Goal: Task Accomplishment & Management: Use online tool/utility

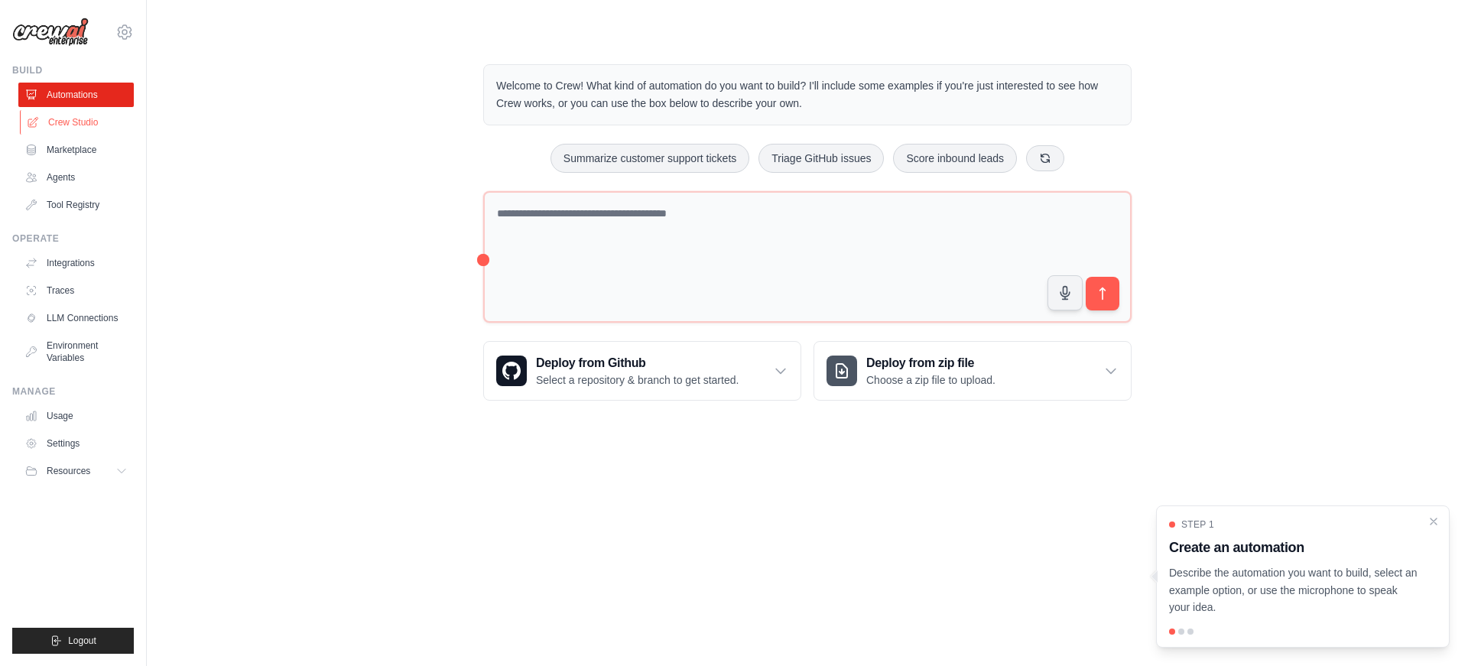
click at [77, 122] on link "Crew Studio" at bounding box center [77, 122] width 115 height 24
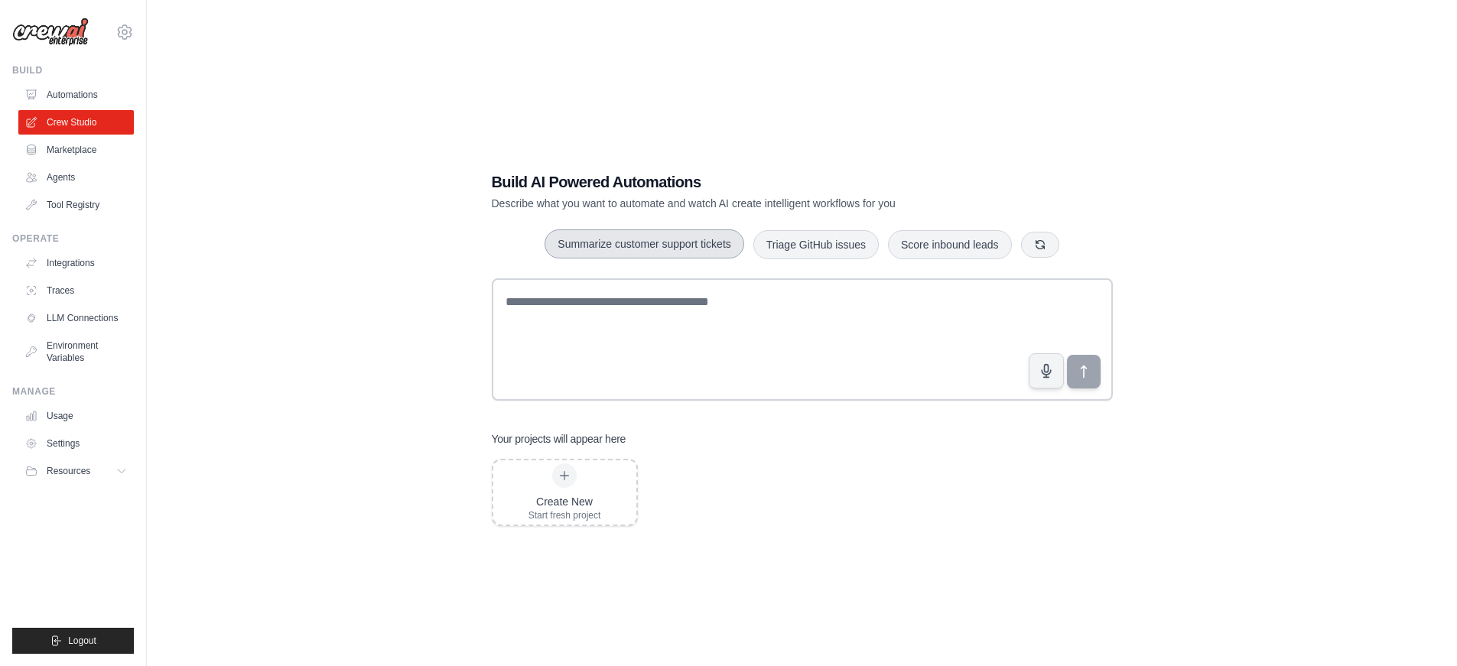
click at [678, 245] on button "Summarize customer support tickets" at bounding box center [643, 243] width 199 height 29
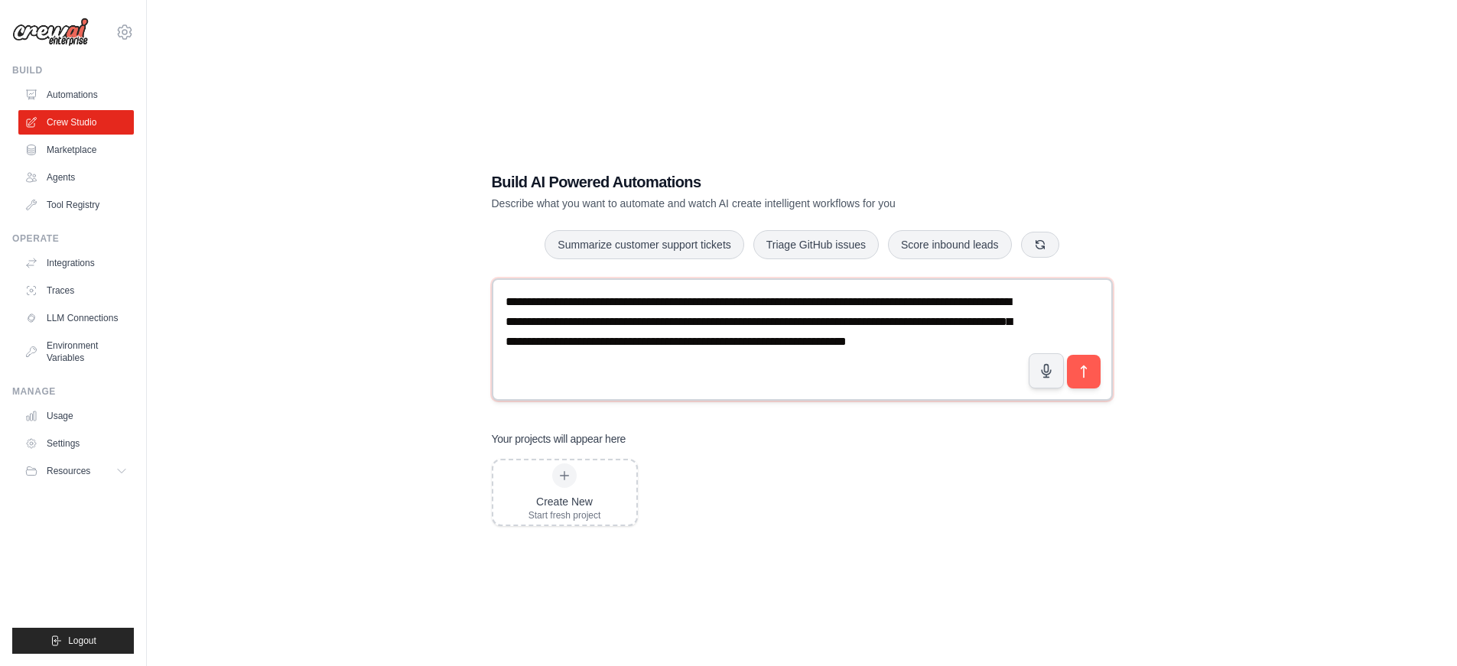
click at [715, 360] on textarea "**********" at bounding box center [802, 339] width 621 height 122
click at [1088, 375] on icon "submit" at bounding box center [1083, 371] width 16 height 16
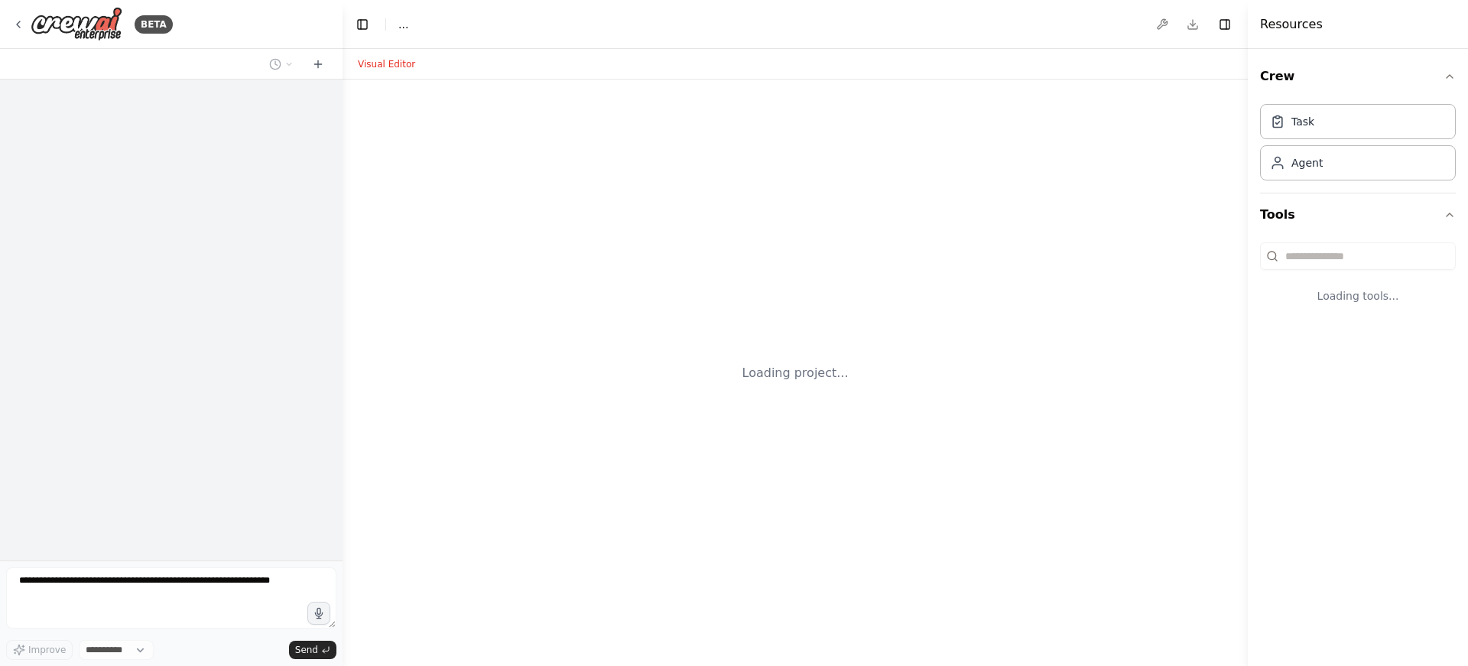
select select "****"
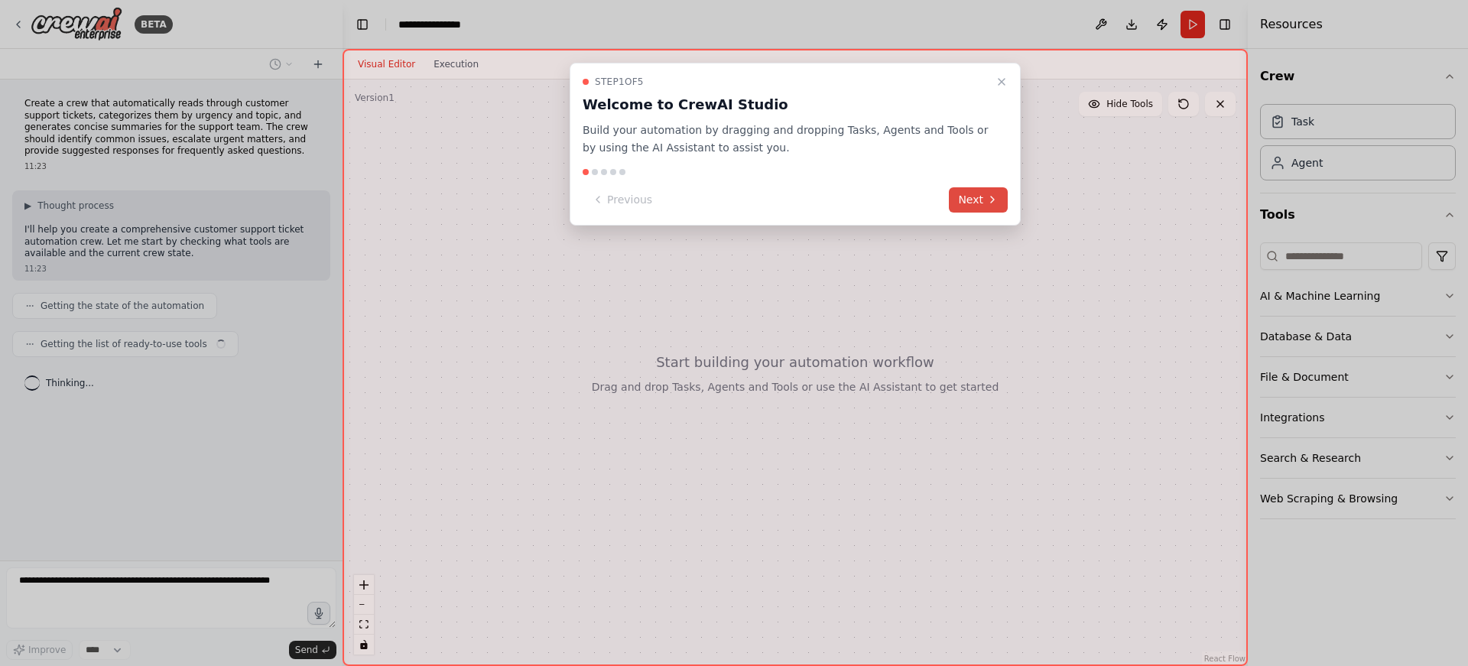
click at [975, 197] on button "Next" at bounding box center [978, 199] width 59 height 25
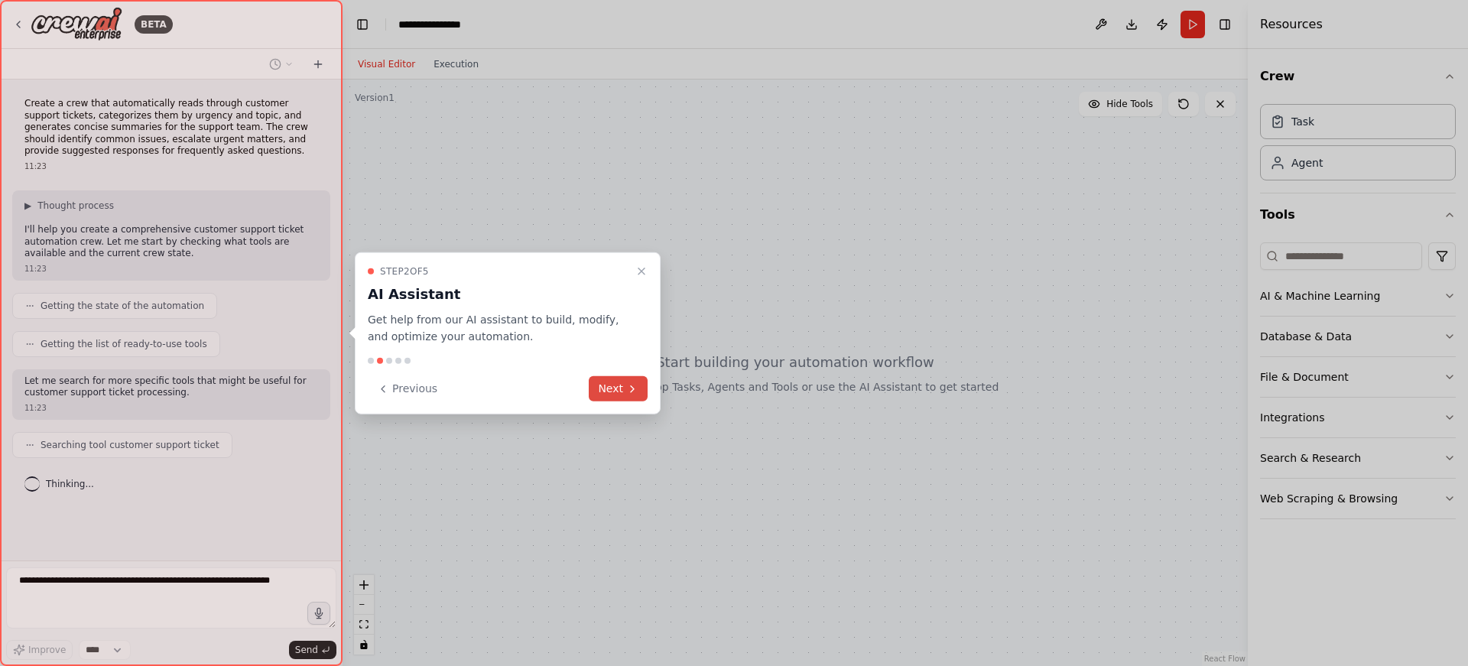
click at [622, 388] on button "Next" at bounding box center [618, 388] width 59 height 25
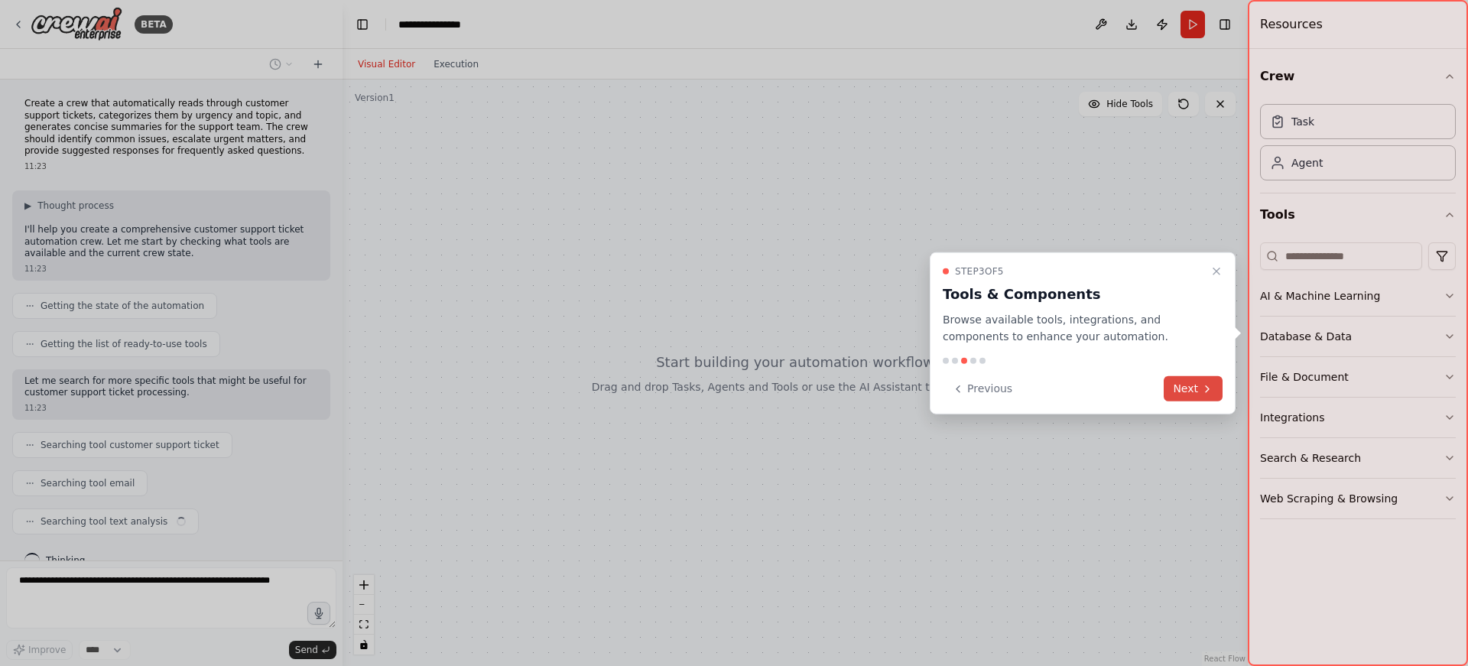
scroll to position [25, 0]
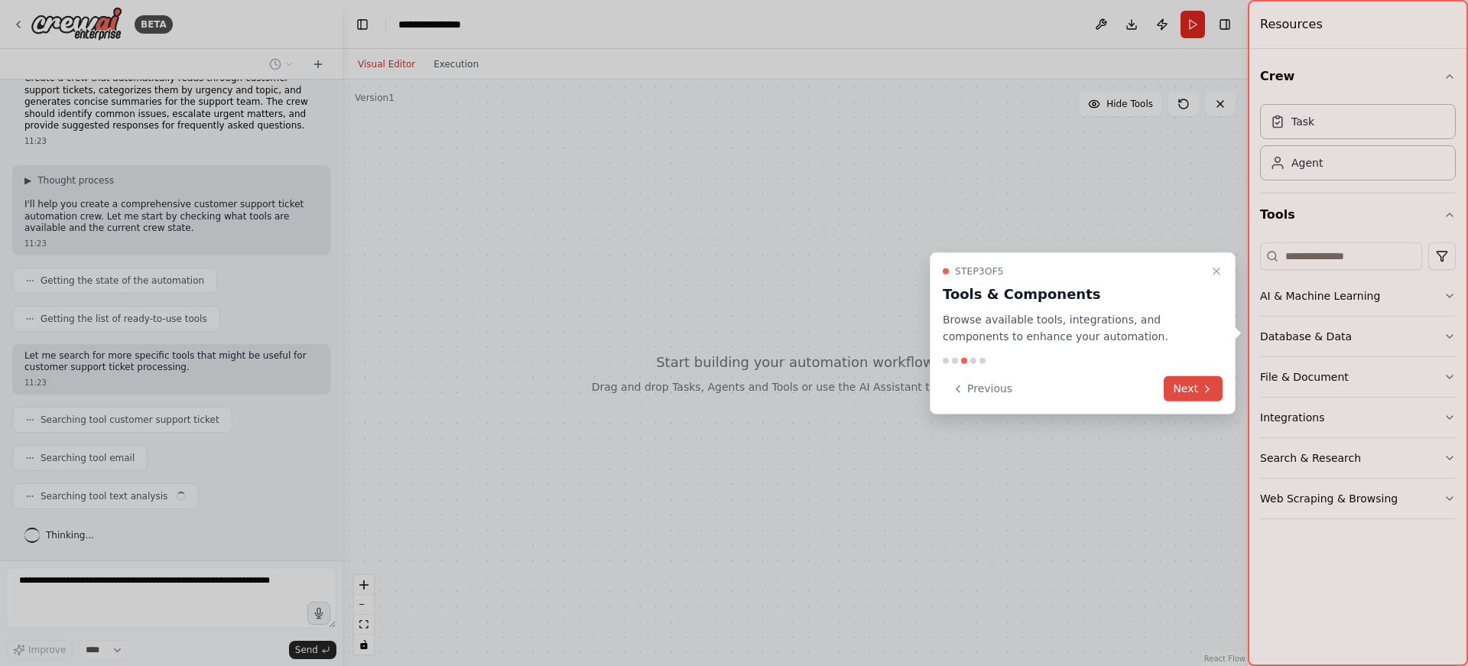
click at [1193, 392] on button "Next" at bounding box center [1193, 388] width 59 height 25
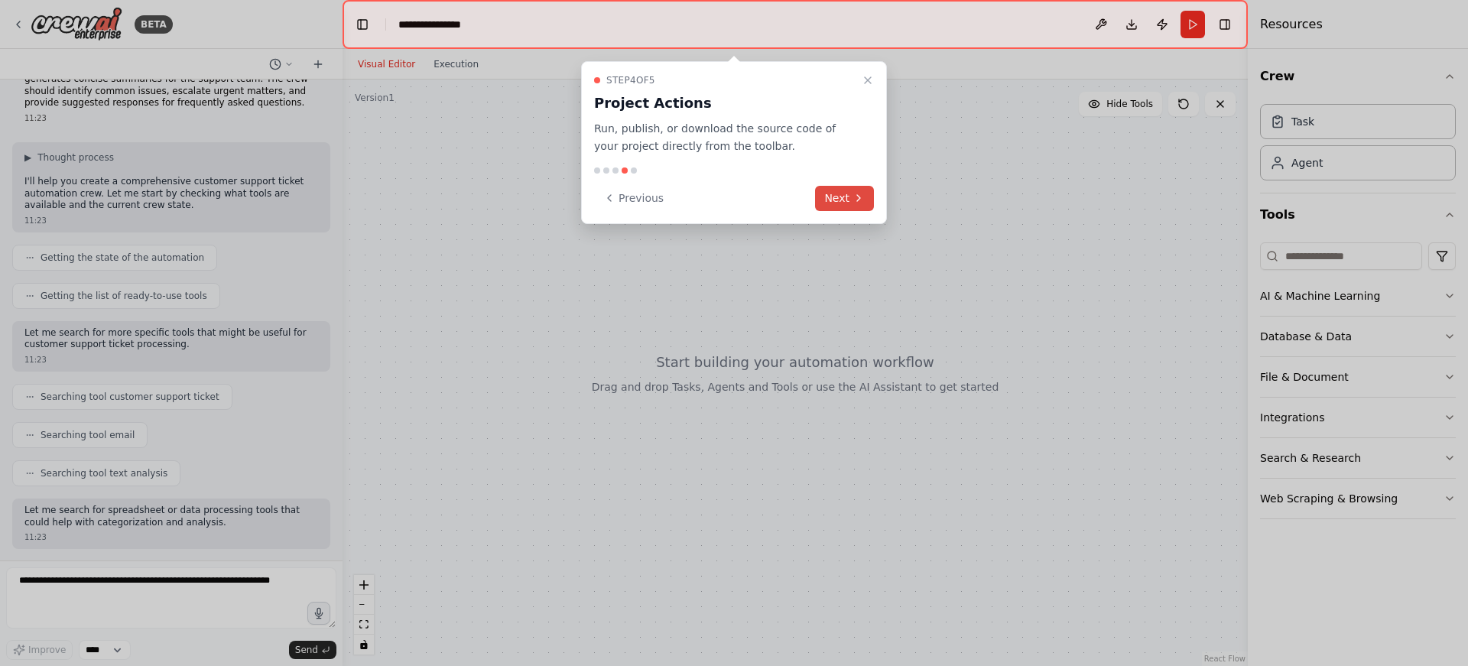
click at [840, 197] on button "Next" at bounding box center [844, 198] width 59 height 25
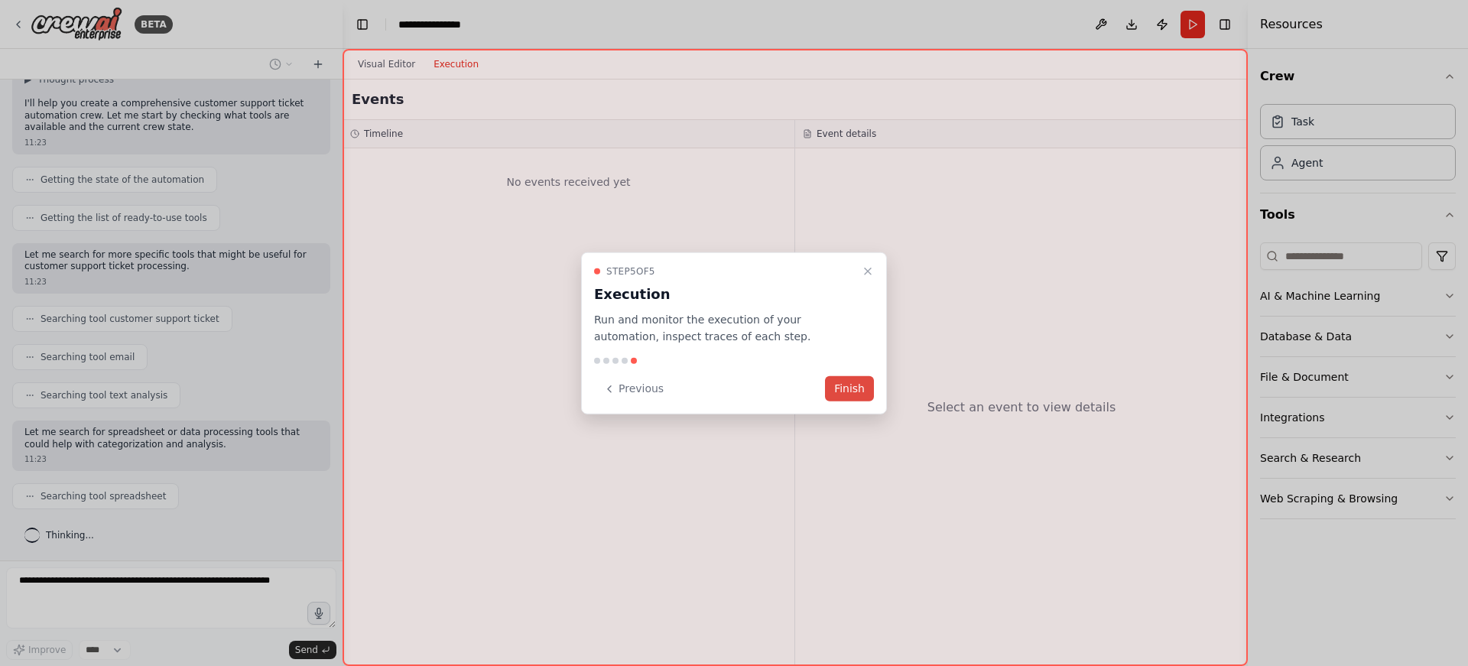
click at [852, 390] on button "Finish" at bounding box center [849, 388] width 49 height 25
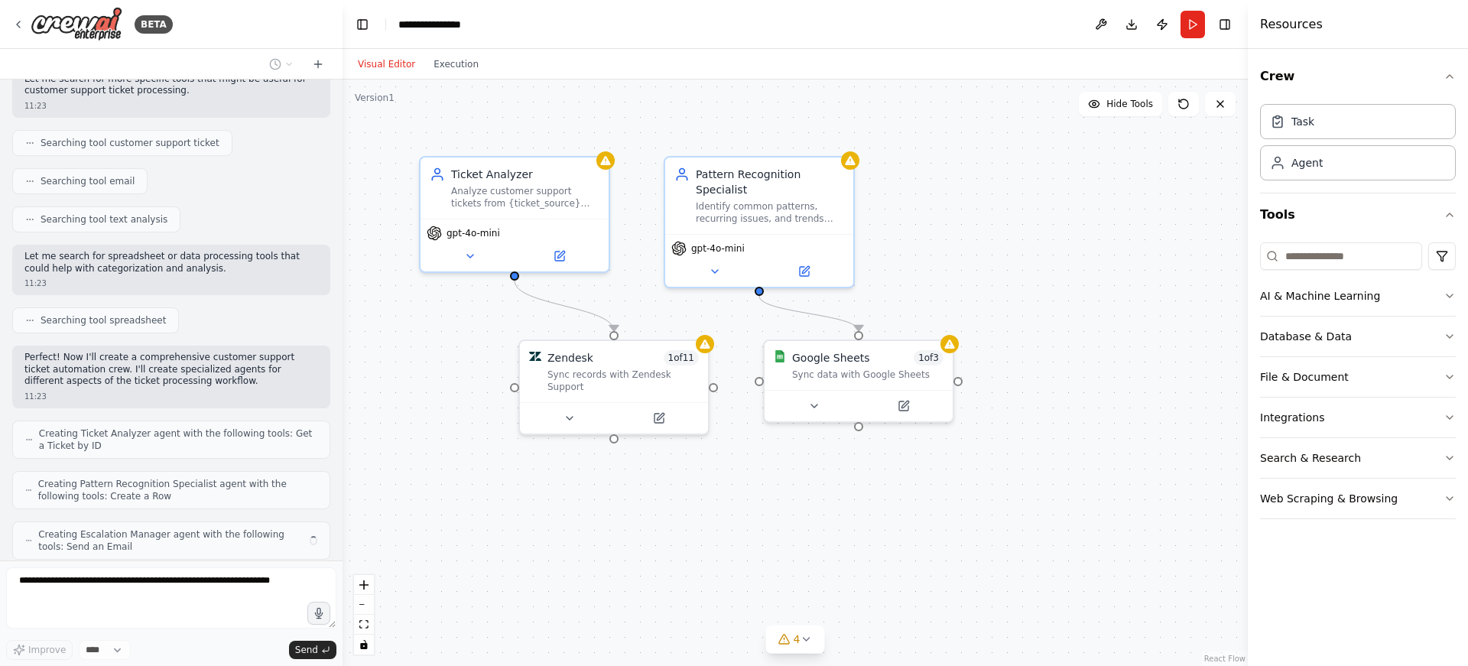
scroll to position [353, 0]
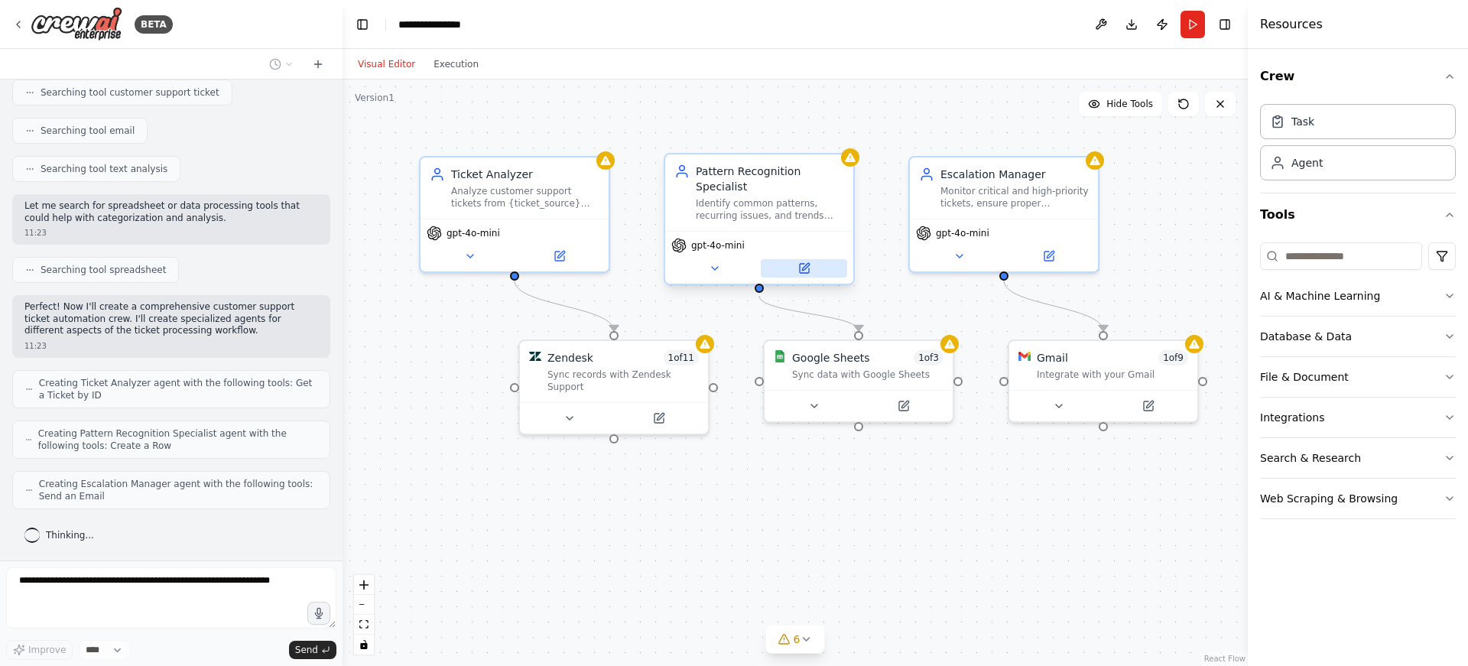
click at [800, 265] on icon at bounding box center [804, 268] width 9 height 9
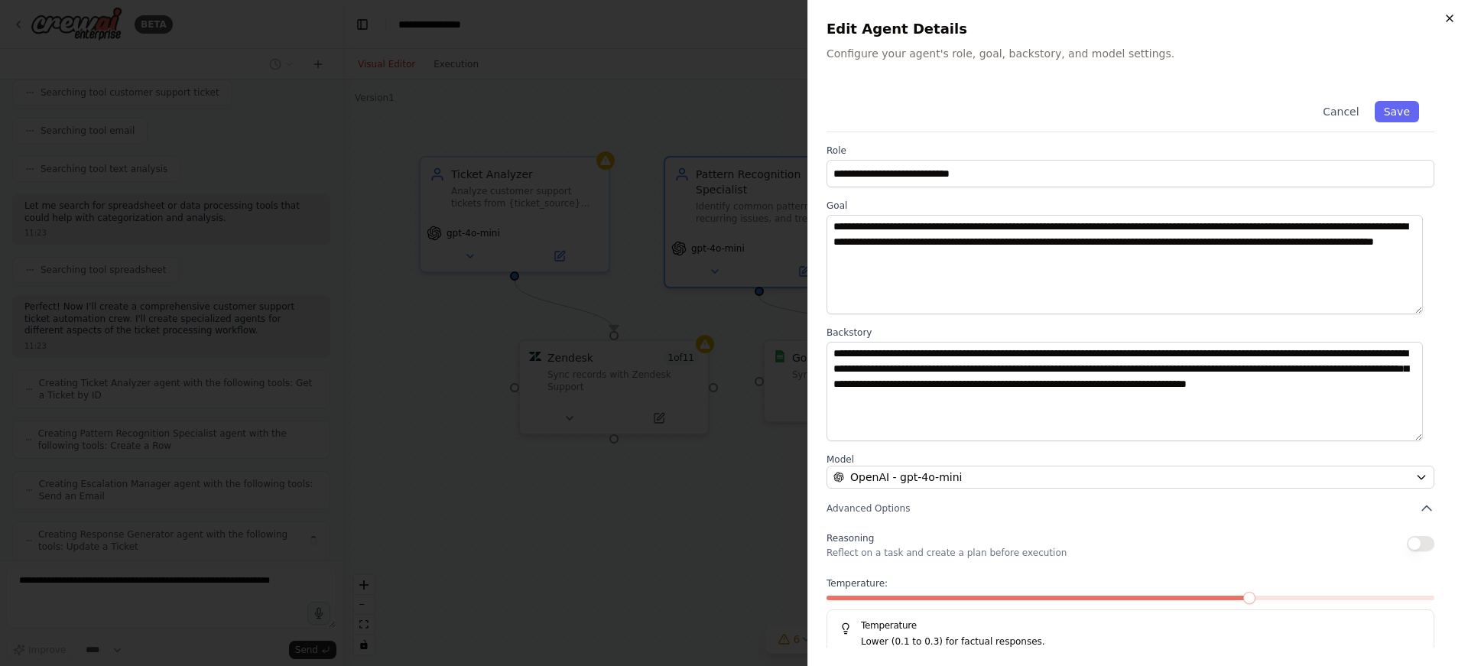
scroll to position [403, 0]
click at [1451, 16] on icon "button" at bounding box center [1450, 18] width 6 height 6
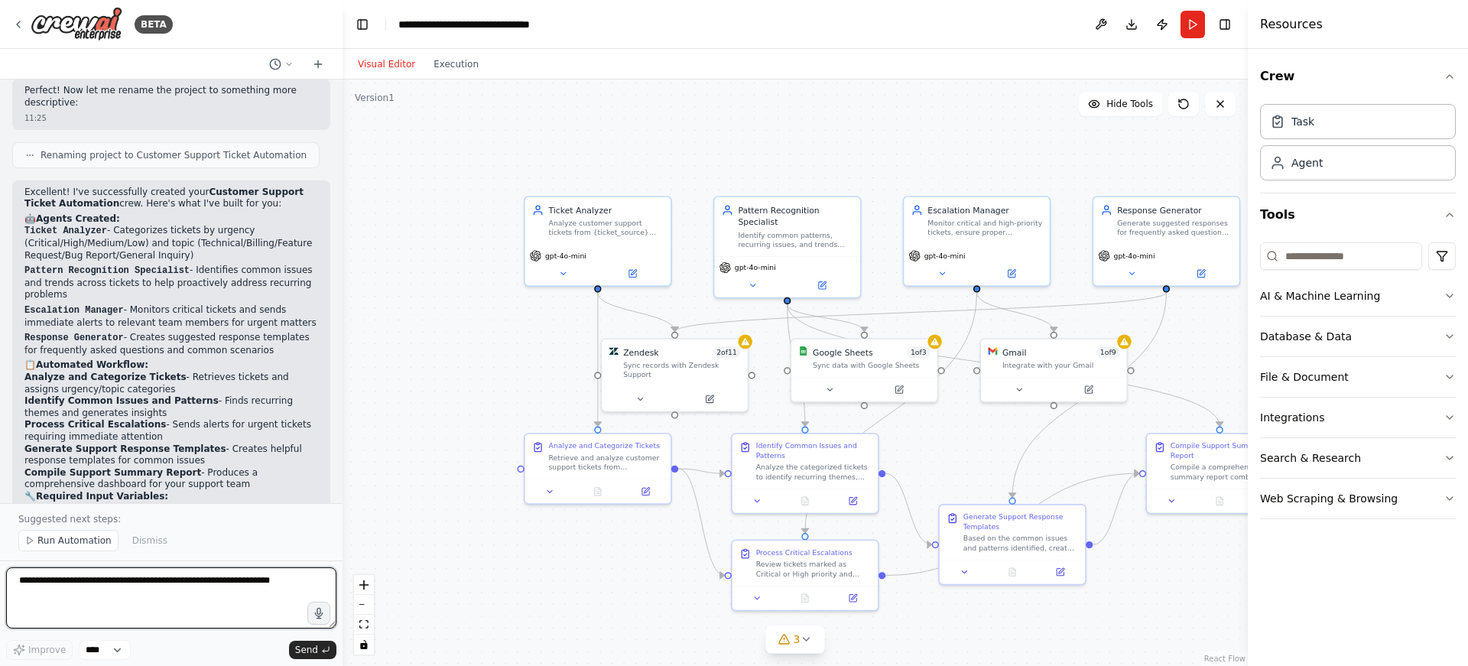
scroll to position [1299, 0]
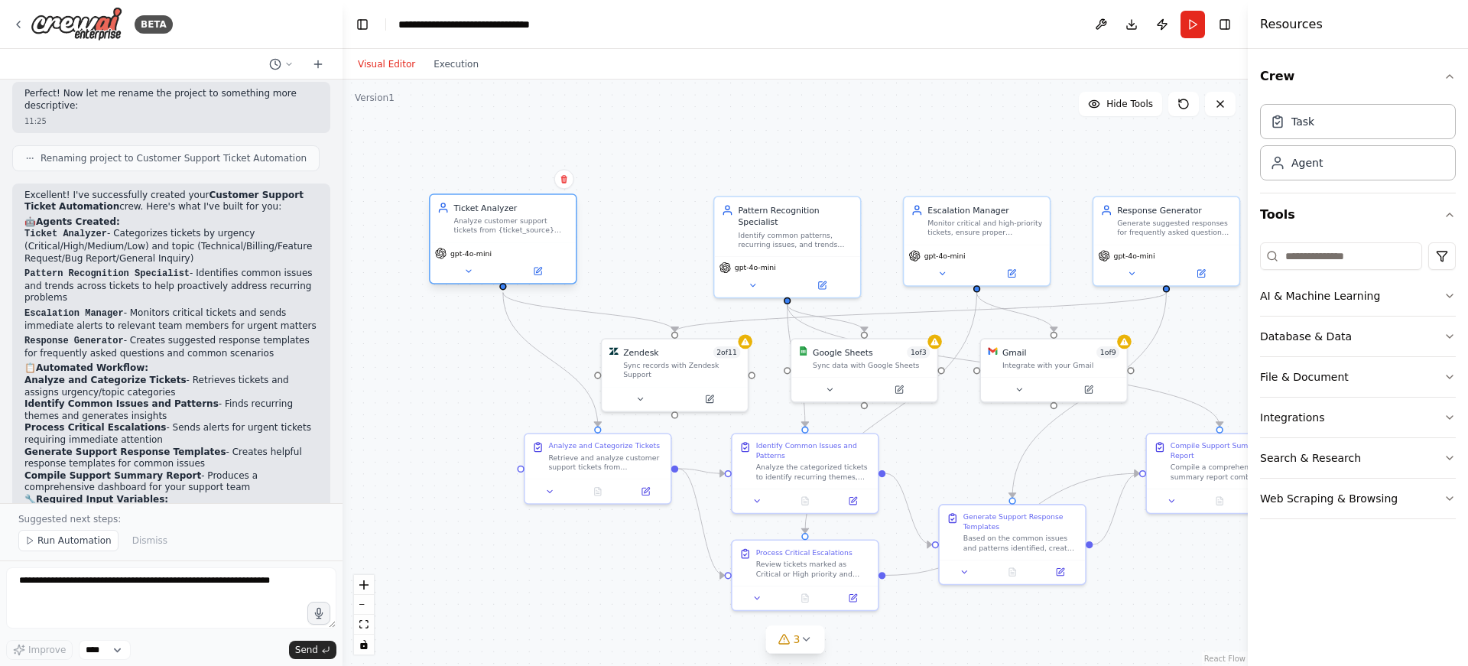
drag, startPoint x: 587, startPoint y: 219, endPoint x: 491, endPoint y: 215, distance: 95.7
click at [491, 216] on div "Analyze customer support tickets from {ticket_source} and categorize them by ur…" at bounding box center [511, 225] width 115 height 19
drag, startPoint x: 598, startPoint y: 450, endPoint x: 577, endPoint y: 463, distance: 25.5
click at [577, 463] on div "Retrieve and analyze customer support tickets from {ticket_source}. For each ti…" at bounding box center [582, 472] width 115 height 19
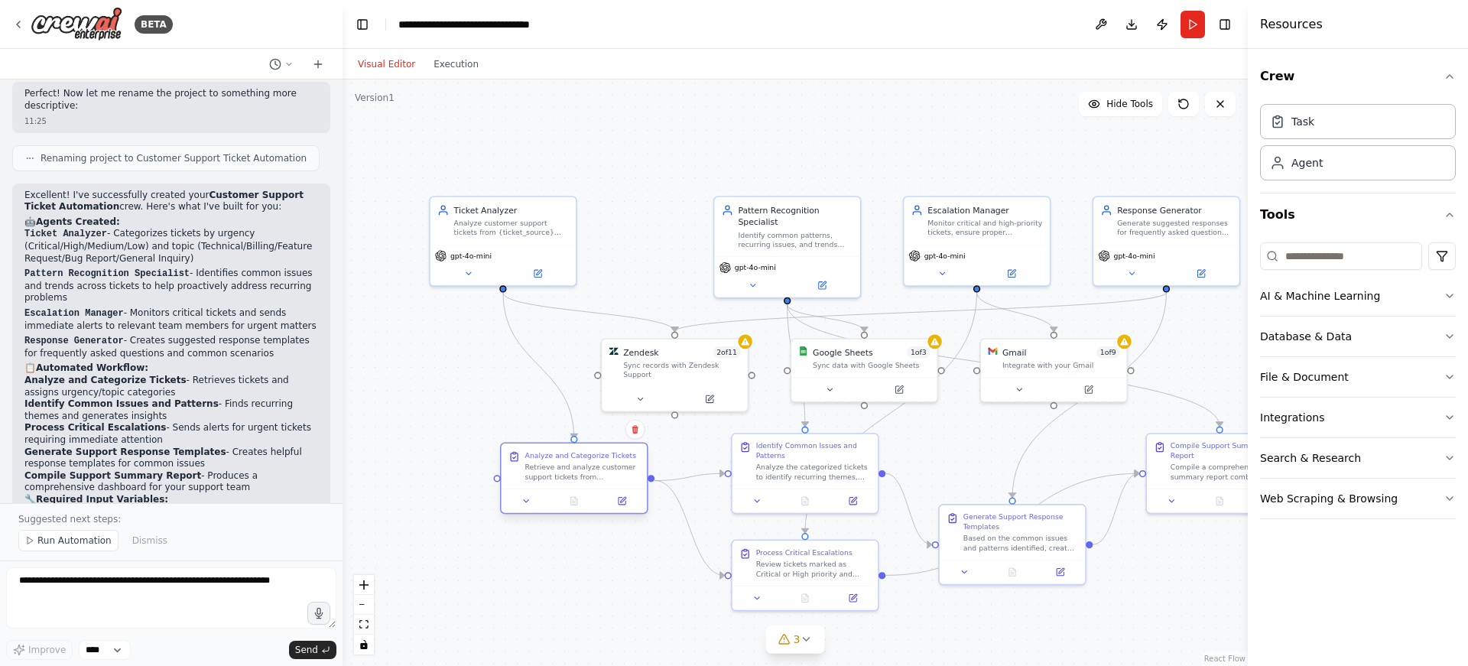
click at [569, 457] on div "Analyze and Categorize Tickets" at bounding box center [580, 454] width 111 height 9
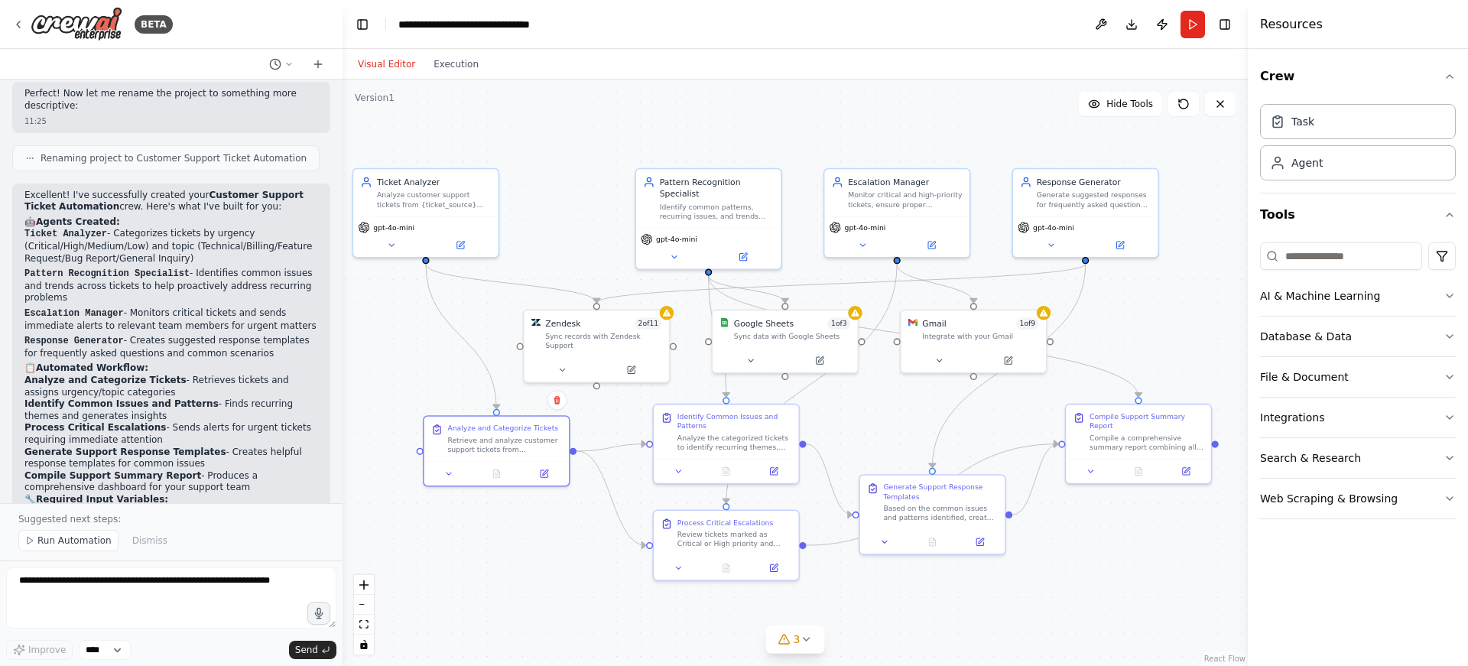
drag, startPoint x: 961, startPoint y: 449, endPoint x: 881, endPoint y: 420, distance: 84.7
click at [881, 420] on div ".deletable-edge-delete-btn { width: 20px; height: 20px; border: 0px solid #ffff…" at bounding box center [795, 373] width 905 height 587
click at [804, 645] on button "3" at bounding box center [795, 640] width 59 height 28
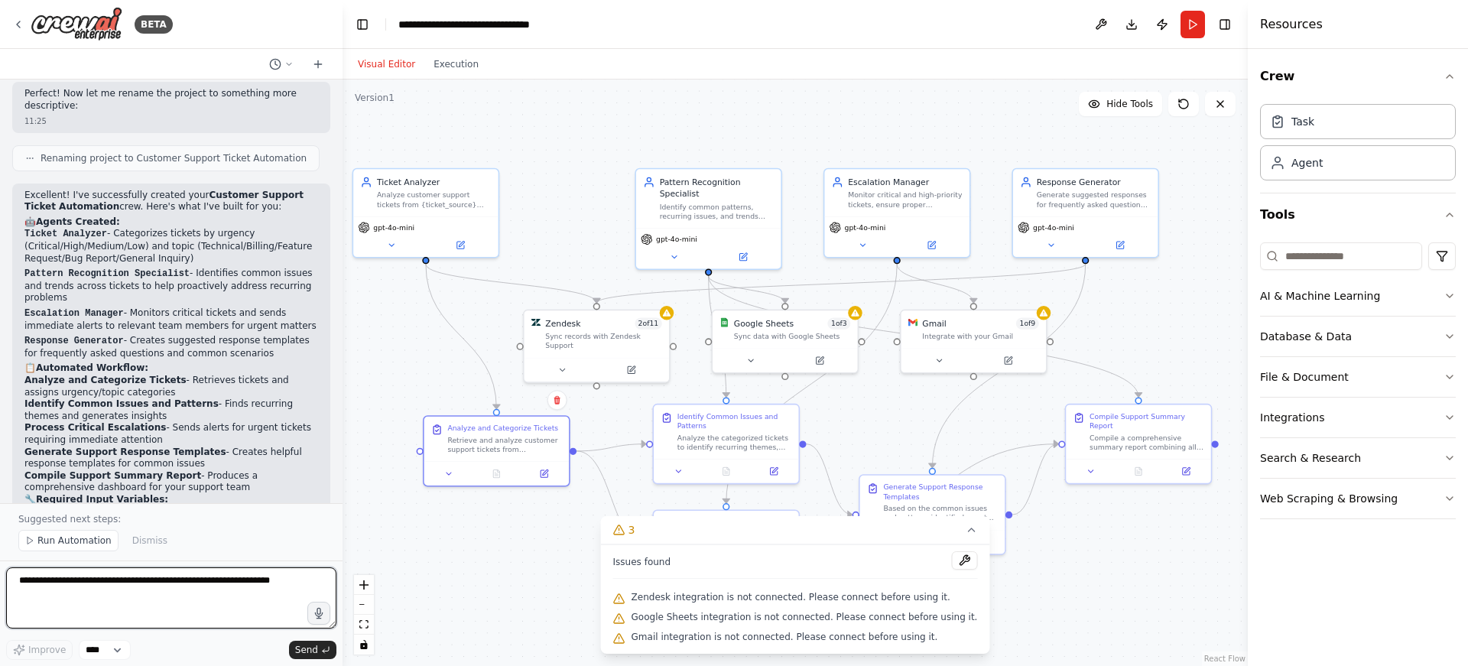
click at [46, 579] on textarea at bounding box center [171, 597] width 330 height 61
type textarea "**********"
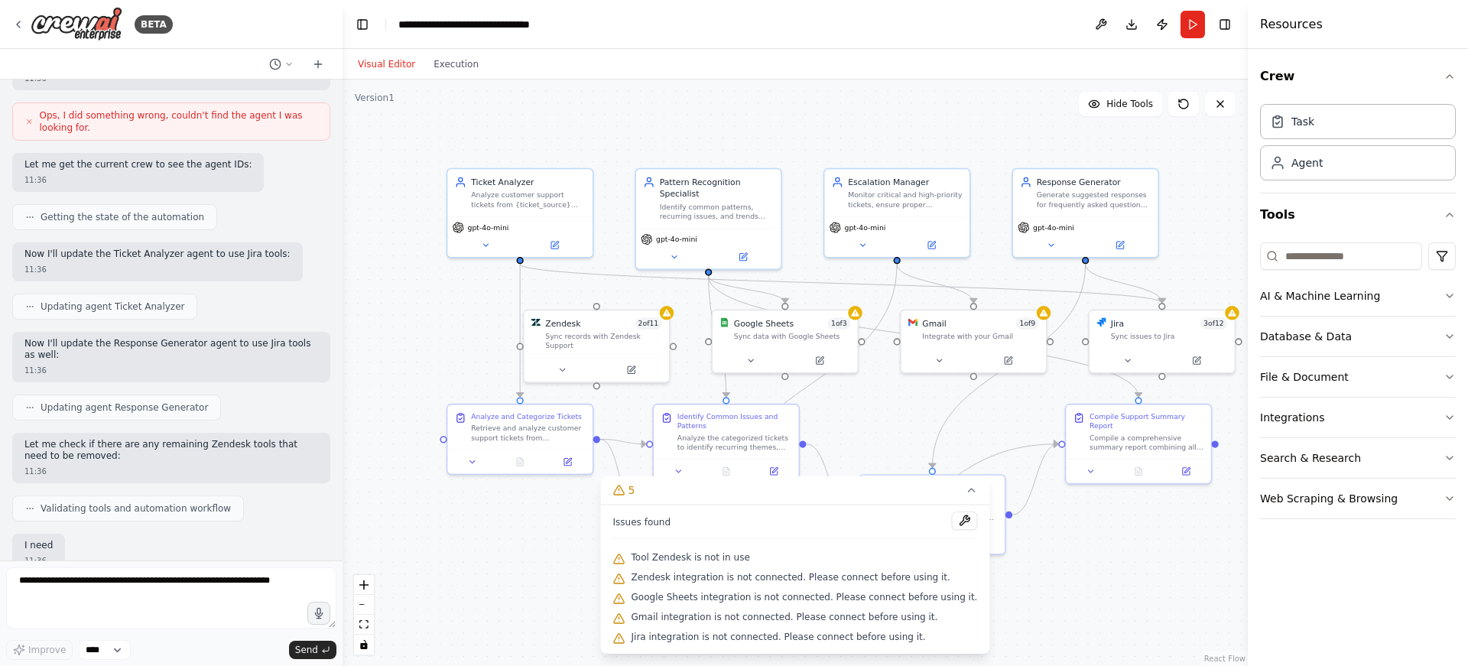
scroll to position [2309, 0]
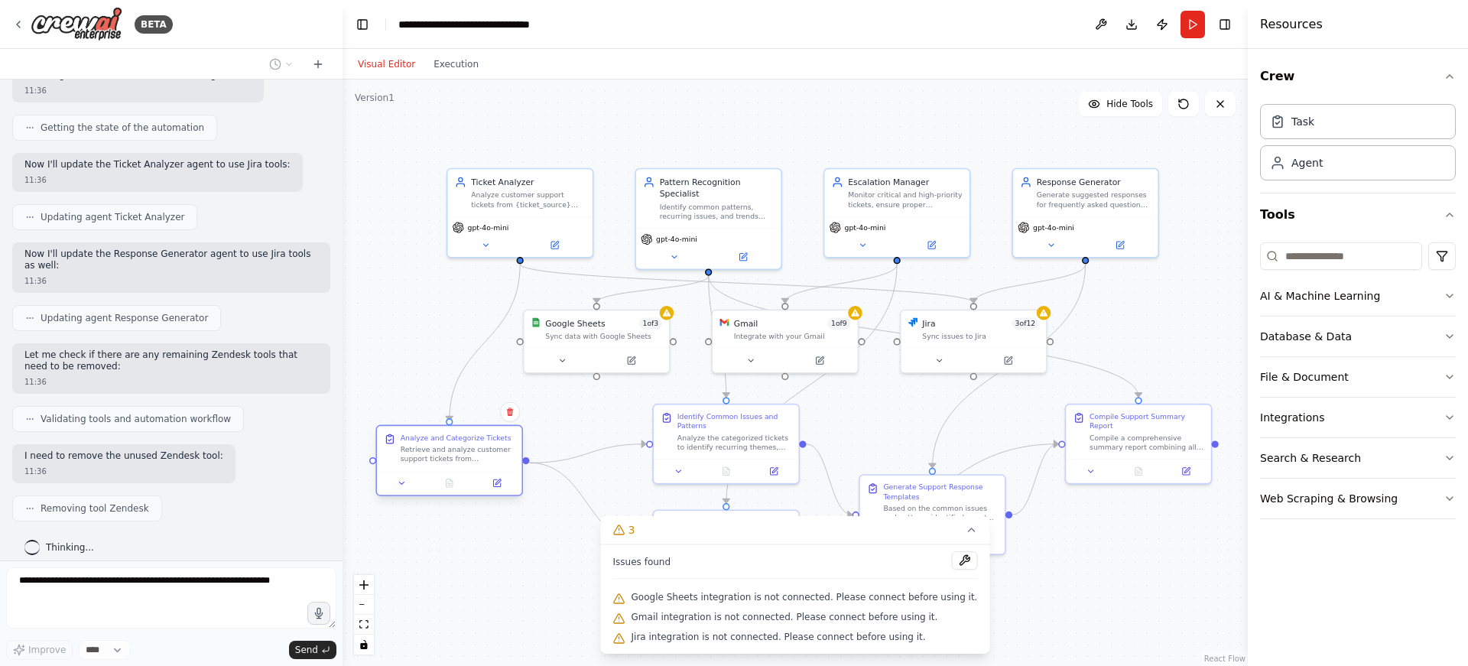
drag, startPoint x: 507, startPoint y: 431, endPoint x: 435, endPoint y: 460, distance: 77.5
click at [435, 460] on div "Retrieve and analyze customer support tickets from {ticket_source}. For each ti…" at bounding box center [458, 454] width 114 height 19
click at [965, 531] on icon at bounding box center [971, 530] width 12 height 12
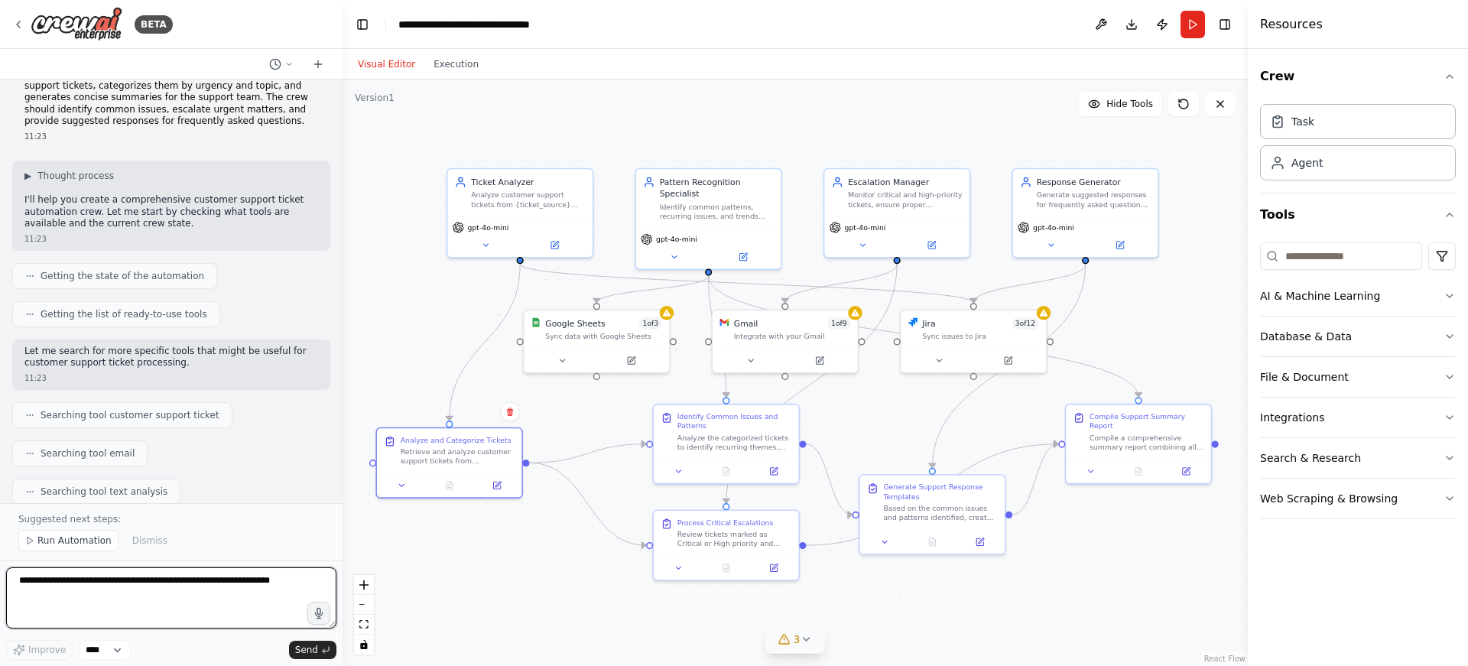
scroll to position [0, 0]
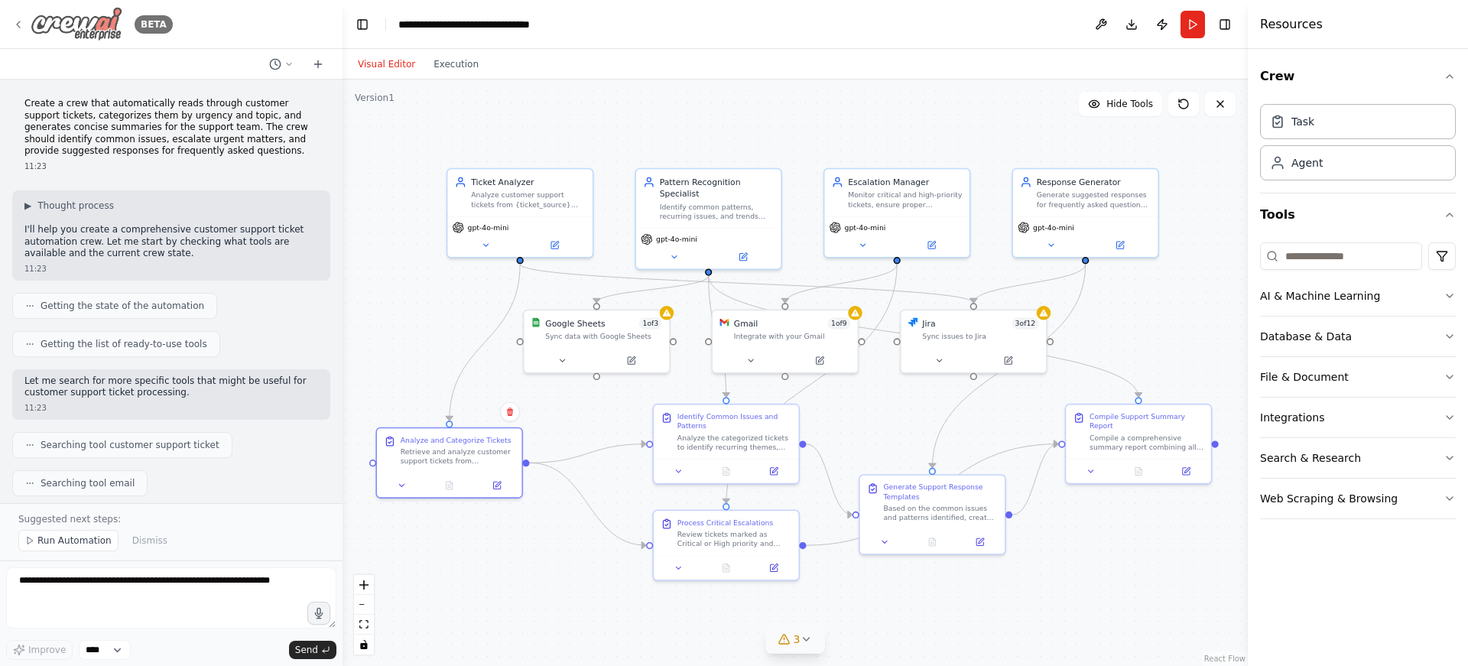
click at [12, 24] on icon at bounding box center [18, 24] width 12 height 12
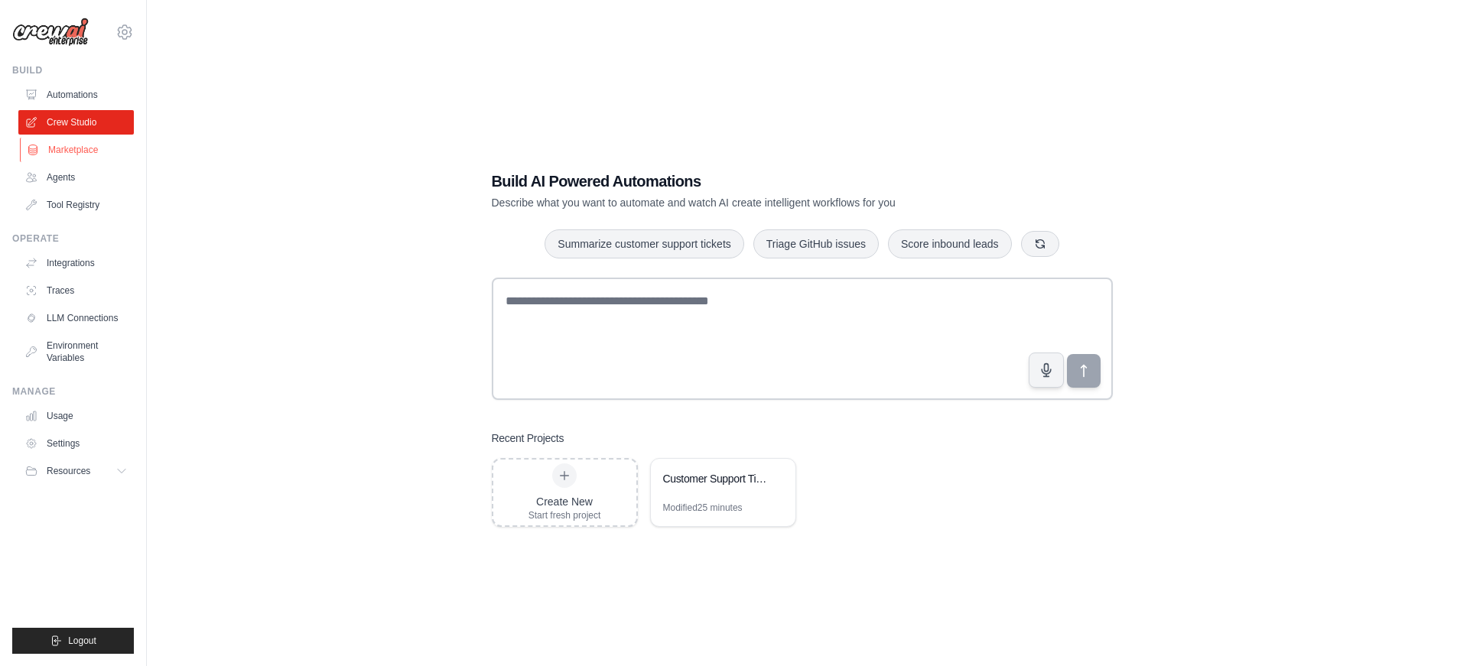
click at [75, 151] on link "Marketplace" at bounding box center [77, 150] width 115 height 24
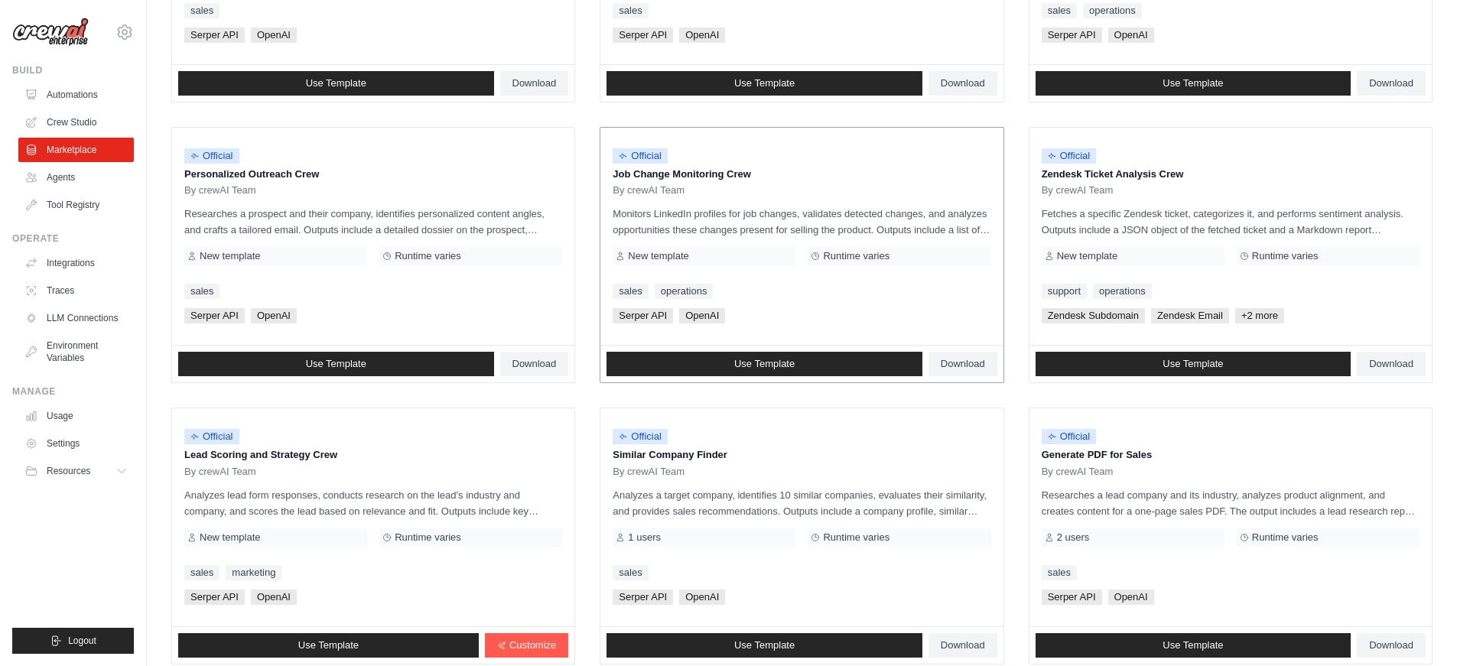
scroll to position [751, 0]
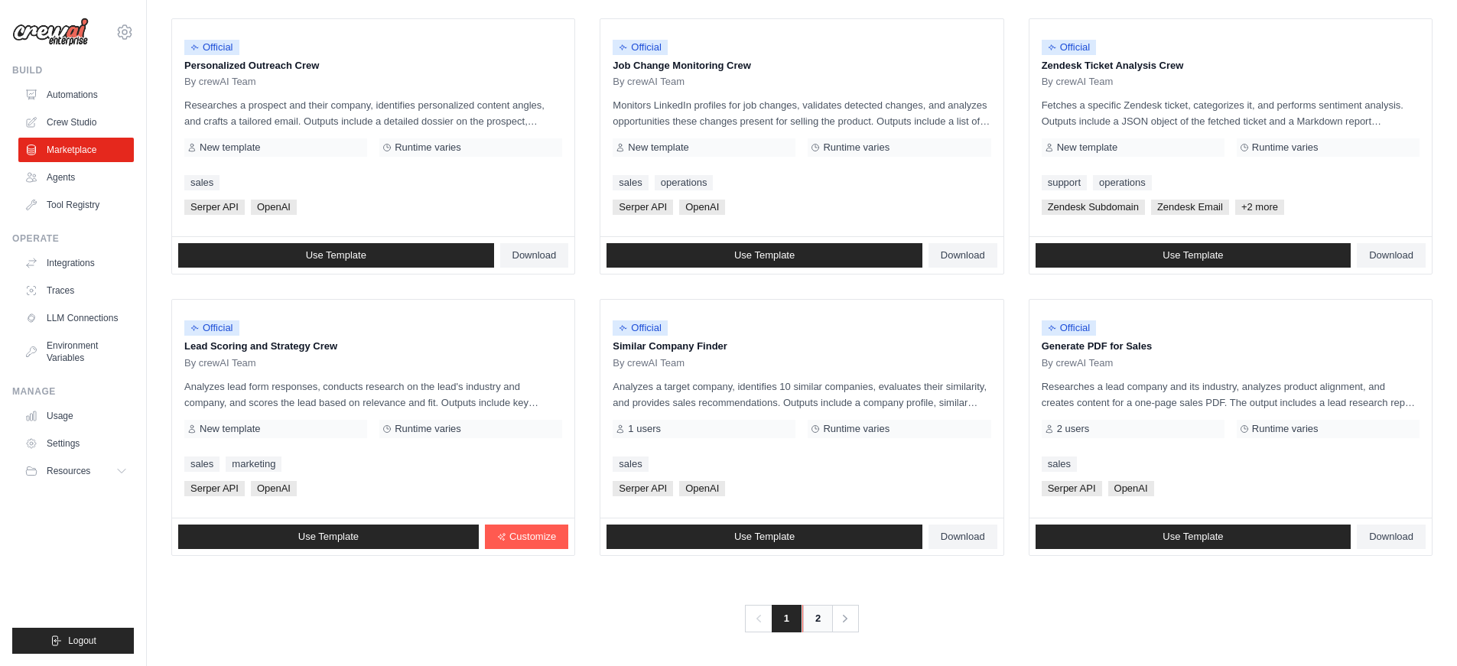
click at [811, 622] on link "2" at bounding box center [817, 619] width 31 height 28
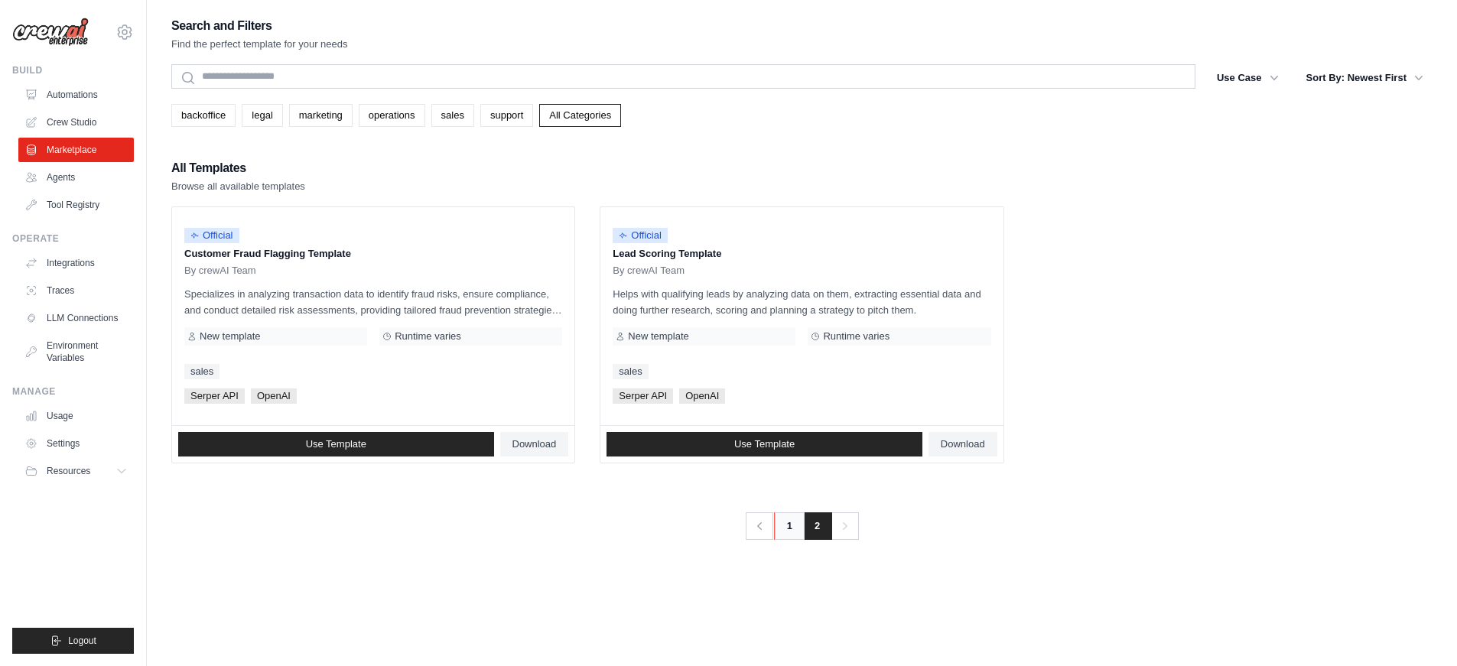
click at [788, 526] on link "1" at bounding box center [789, 526] width 31 height 28
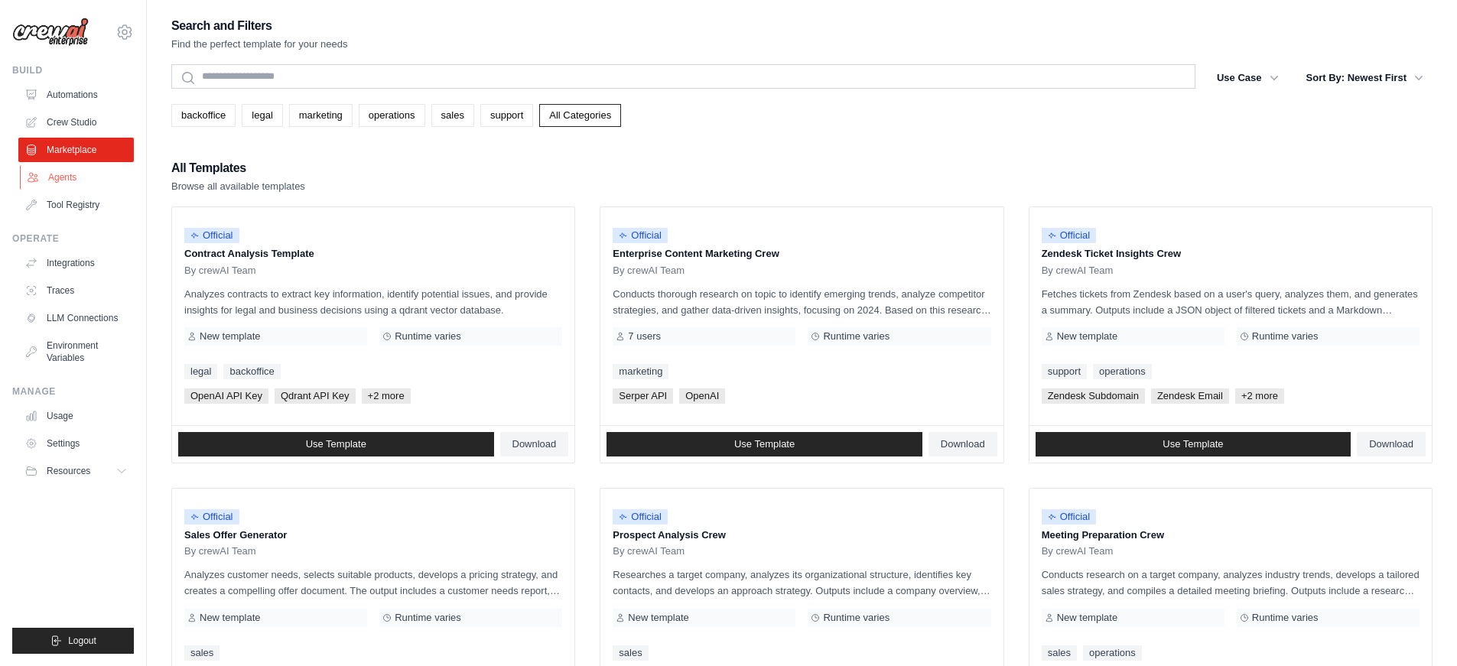
click at [68, 175] on link "Agents" at bounding box center [77, 177] width 115 height 24
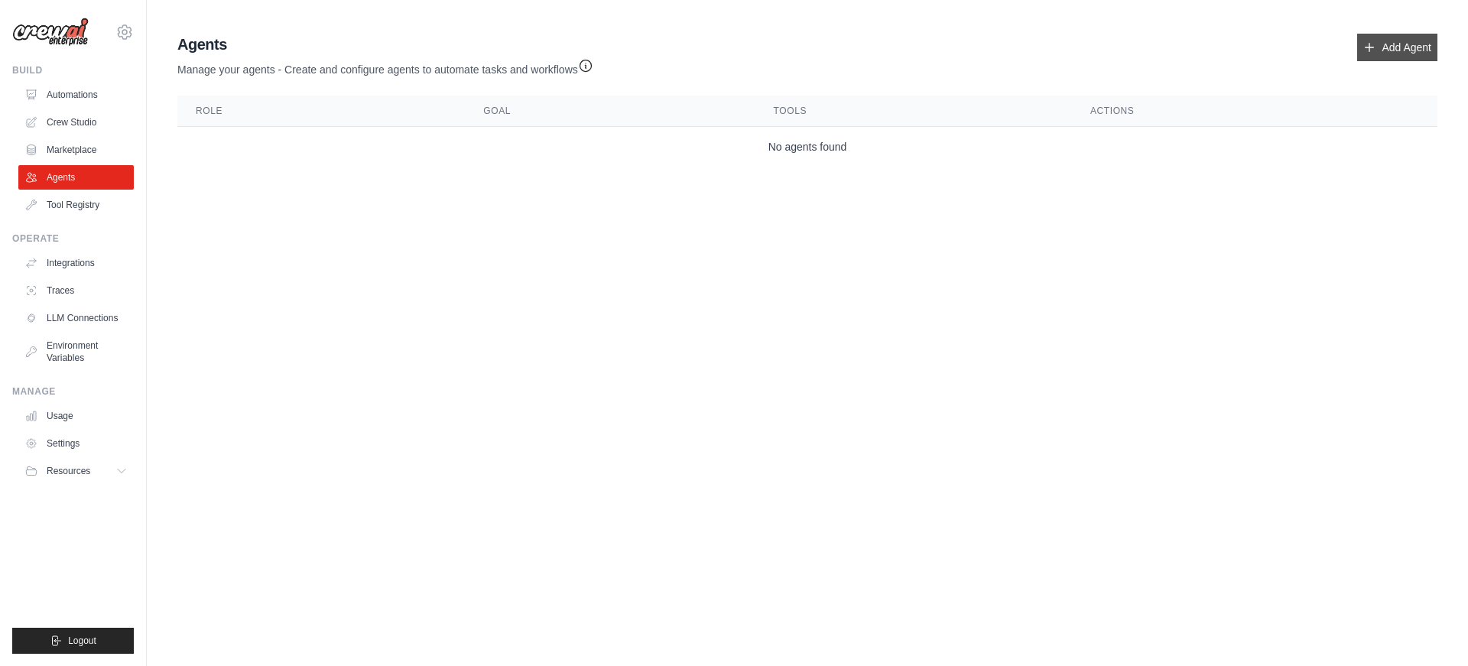
click at [1383, 45] on link "Add Agent" at bounding box center [1397, 48] width 80 height 28
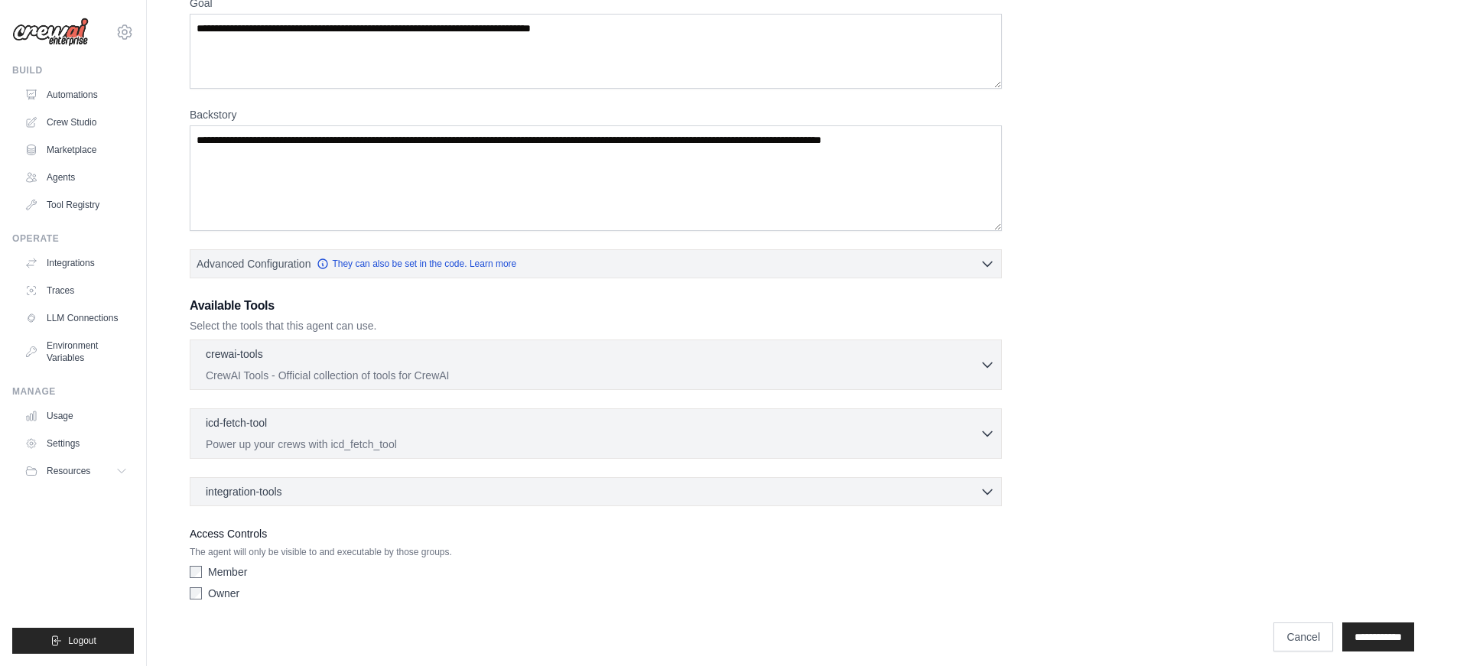
scroll to position [154, 0]
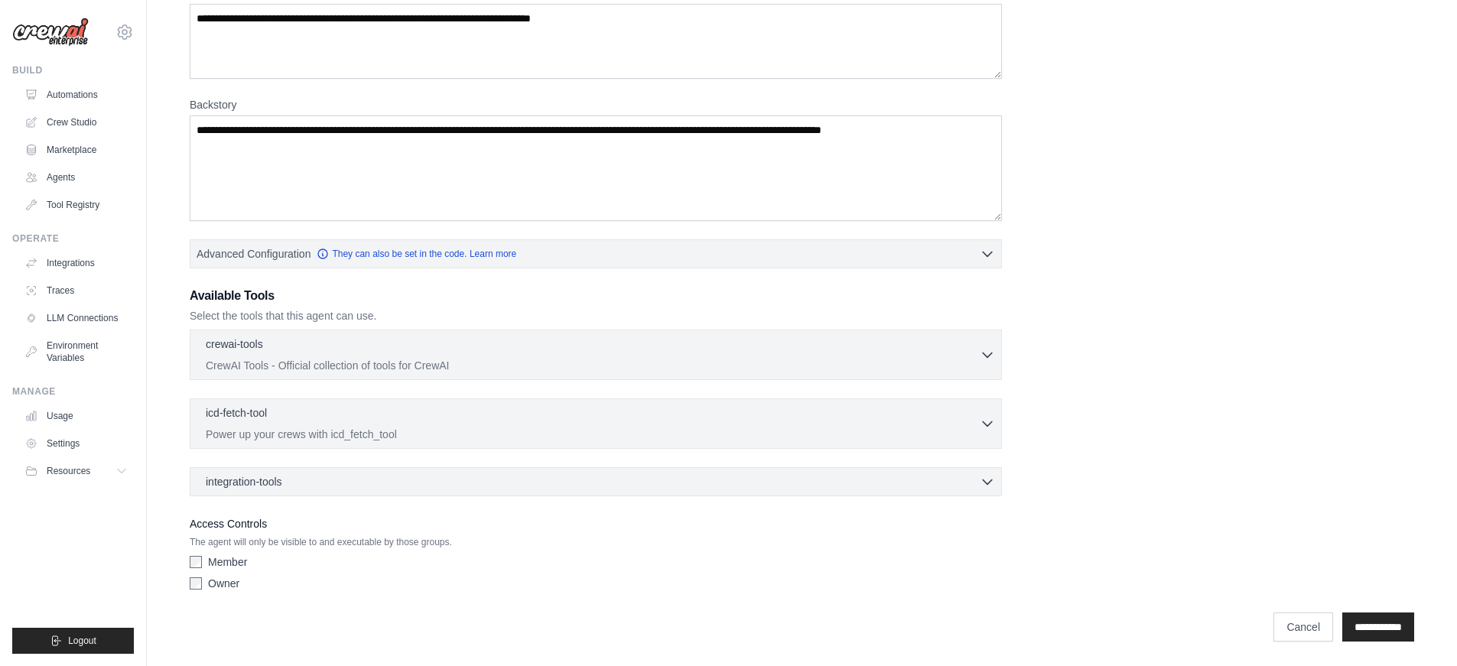
click at [995, 349] on div "crewai-tools 0 selected CrewAI Tools - Official collection of tools for CrewAI …" at bounding box center [596, 355] width 812 height 50
click at [991, 349] on icon "button" at bounding box center [987, 353] width 15 height 15
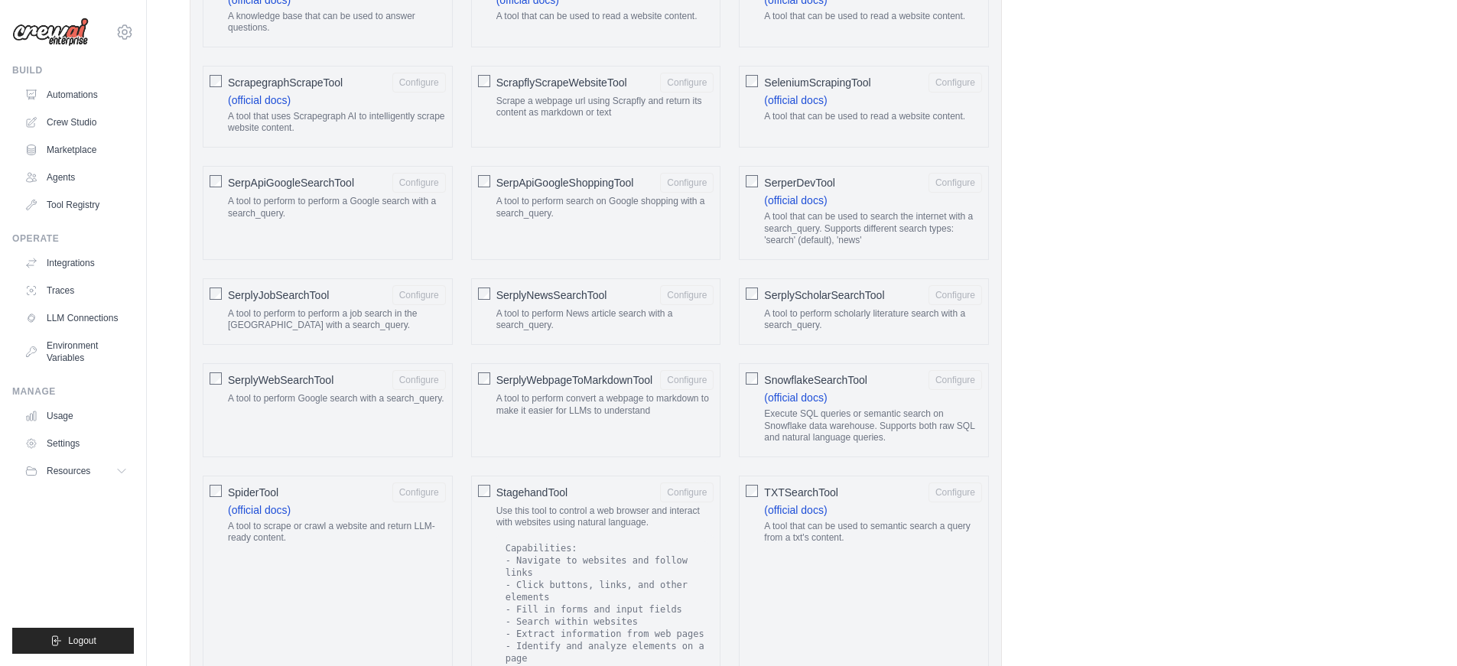
scroll to position [2057, 0]
